Goal: Use online tool/utility

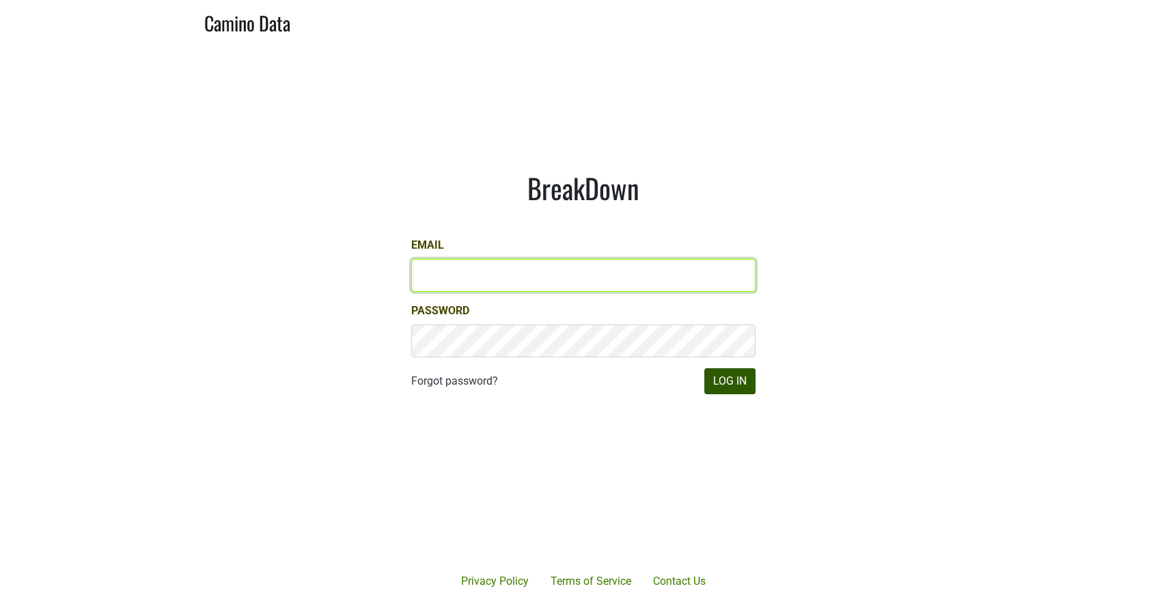
type input "CAManager@morletwines.com"
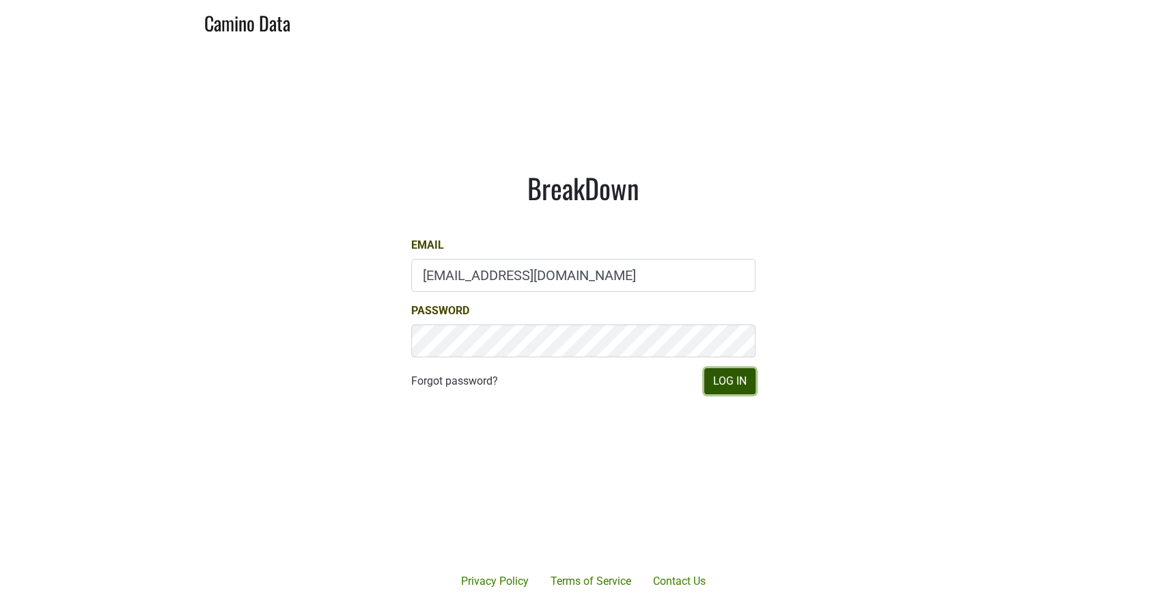
click at [726, 380] on button "Log In" at bounding box center [729, 381] width 51 height 26
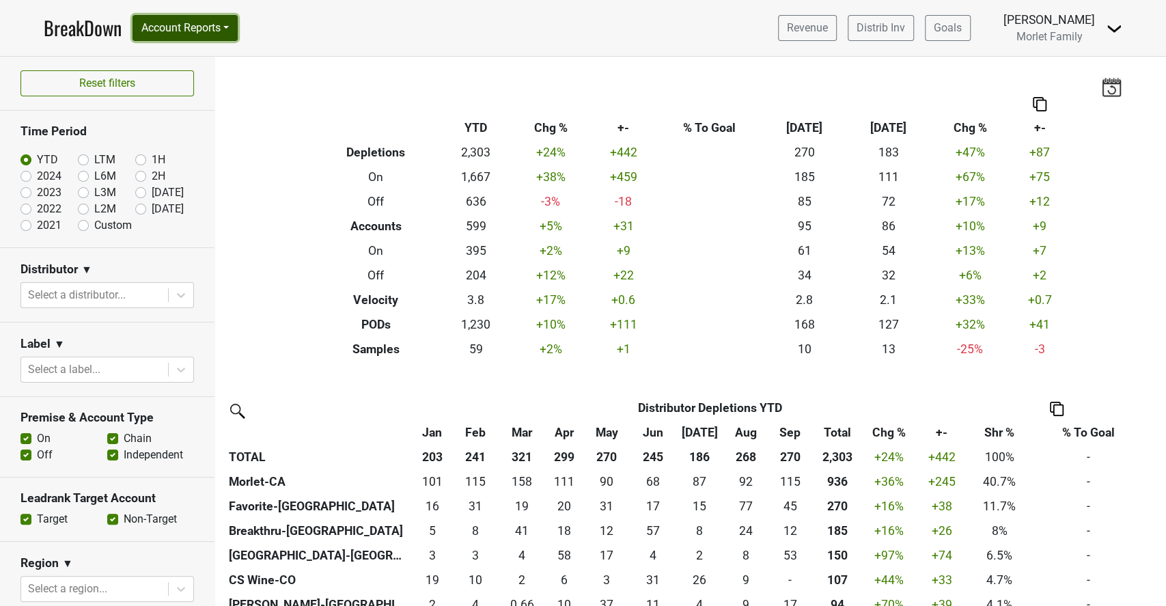
click at [213, 23] on button "Account Reports" at bounding box center [185, 28] width 105 height 26
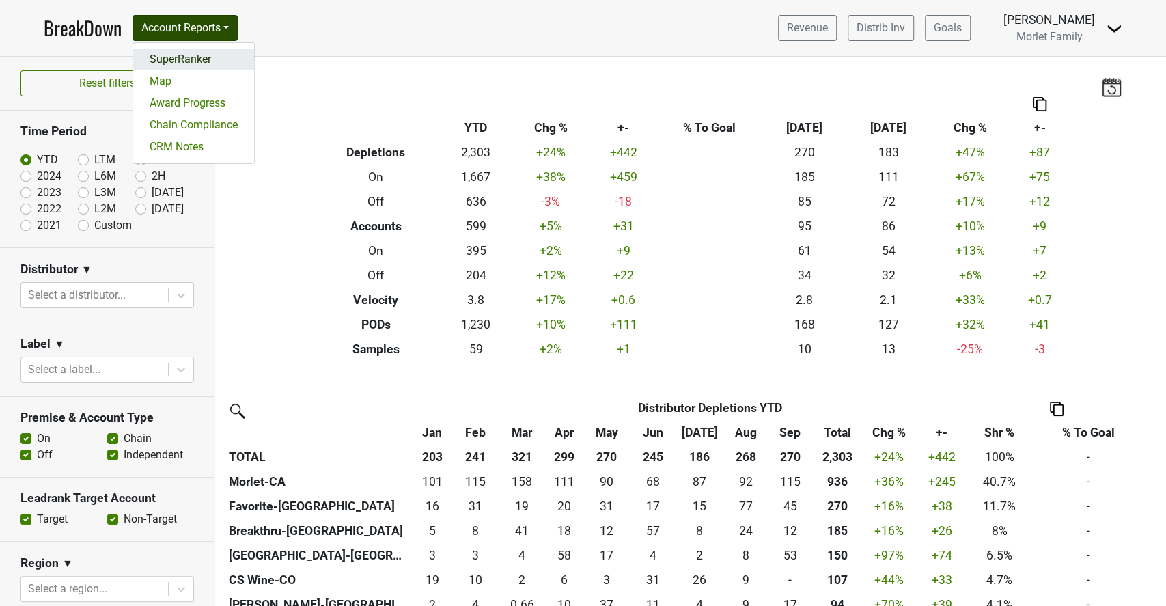
click at [215, 60] on link "SuperRanker" at bounding box center [193, 60] width 121 height 22
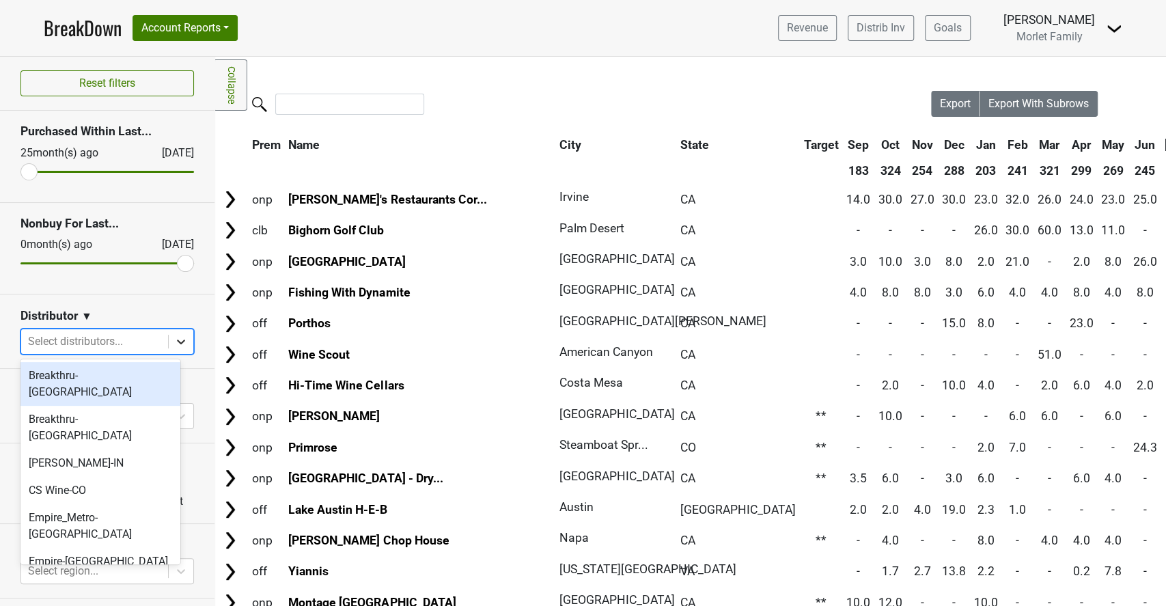
click at [174, 346] on icon at bounding box center [181, 342] width 14 height 14
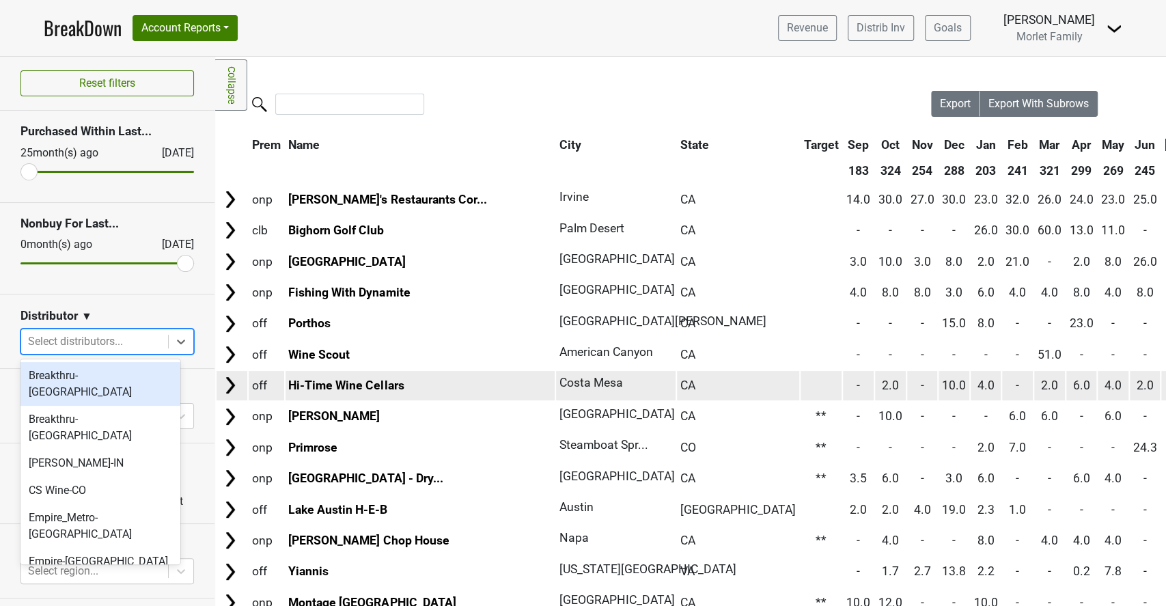
click at [230, 379] on img at bounding box center [230, 385] width 20 height 20
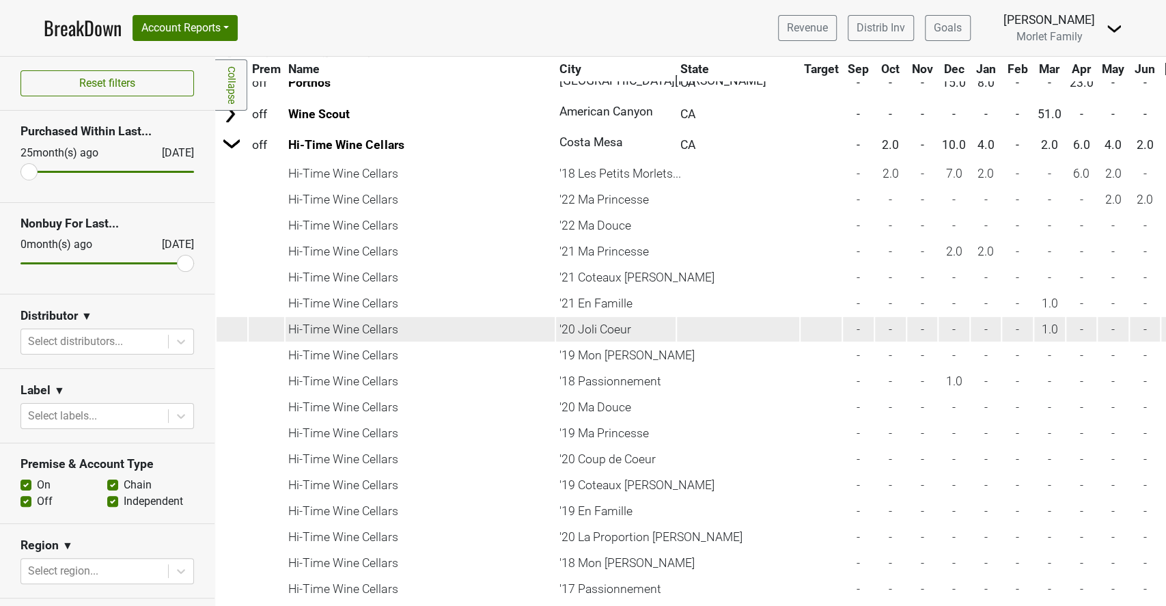
scroll to position [273, 0]
